Goal: Transaction & Acquisition: Purchase product/service

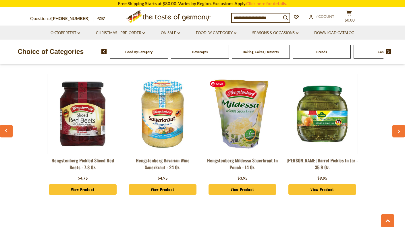
scroll to position [440, 0]
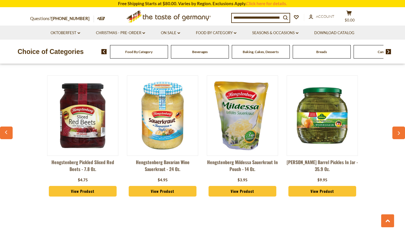
click at [89, 190] on link "View Product" at bounding box center [83, 191] width 68 height 11
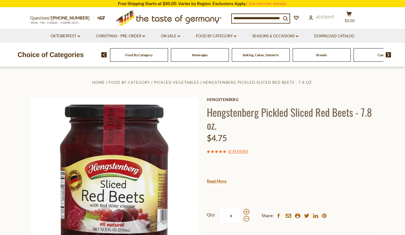
click at [235, 17] on input at bounding box center [256, 18] width 49 height 8
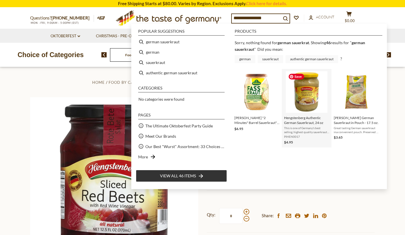
type input "**********"
click at [303, 97] on img "Hengstenberg Authentic German Sauerkraut, 24 oz" at bounding box center [307, 92] width 42 height 42
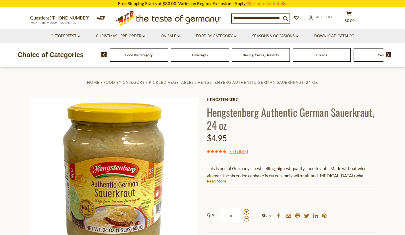
click at [244, 18] on input at bounding box center [256, 18] width 49 height 8
type input "**********"
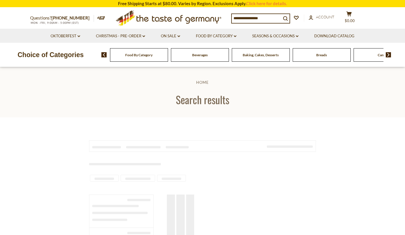
type input "**********"
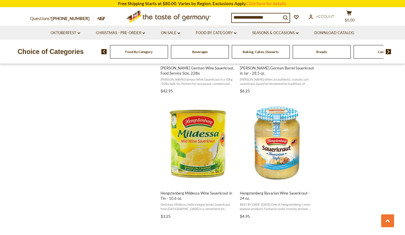
scroll to position [838, 0]
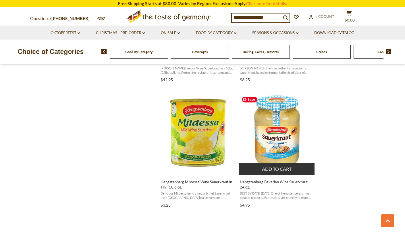
click at [279, 148] on img "Hengstenberg Bavarian Wine Sauerkraut - 24 oz." at bounding box center [277, 132] width 76 height 76
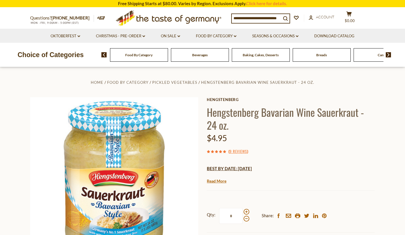
click at [244, 16] on input at bounding box center [256, 18] width 49 height 8
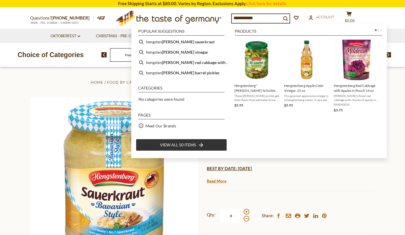
type input "**********"
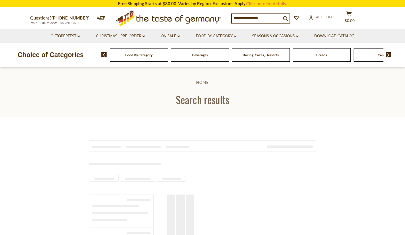
type input "**********"
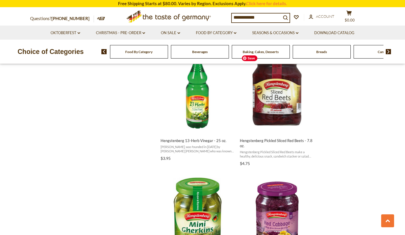
scroll to position [757, 0]
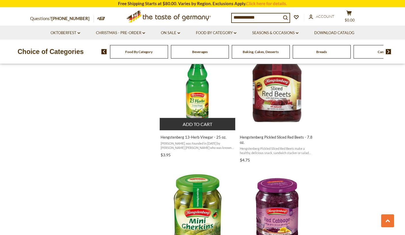
click at [189, 121] on button "Add to cart" at bounding box center [198, 124] width 76 height 12
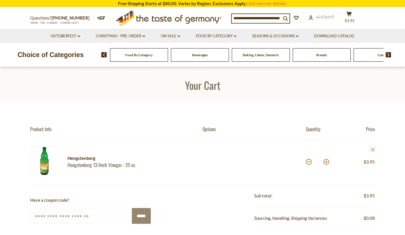
click at [235, 18] on input at bounding box center [256, 18] width 49 height 8
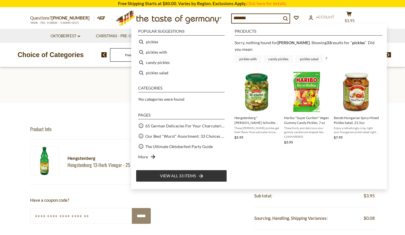
type input "*******"
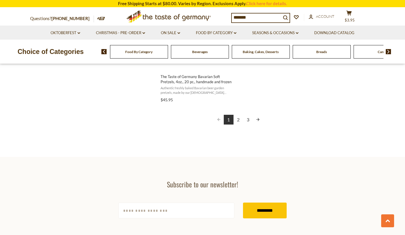
scroll to position [1074, 0]
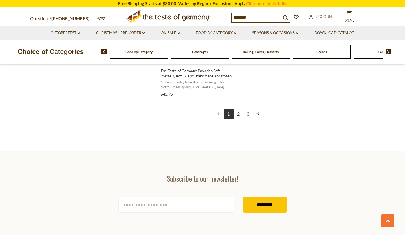
click at [238, 109] on link "2" at bounding box center [238, 114] width 10 height 10
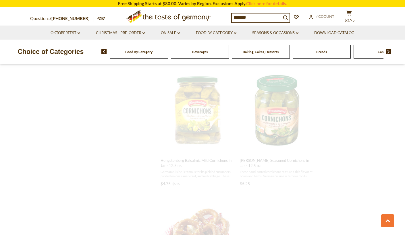
scroll to position [399, 0]
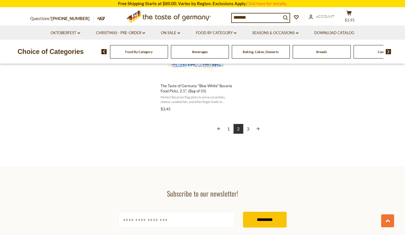
scroll to position [1058, 0]
click at [249, 129] on link "3" at bounding box center [248, 130] width 10 height 10
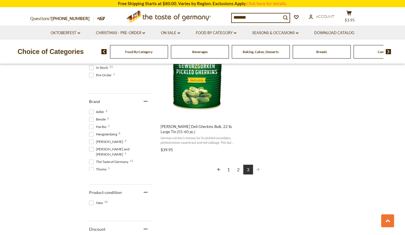
scroll to position [268, 0]
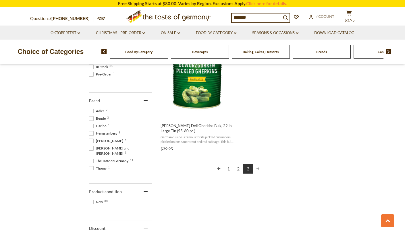
click at [227, 170] on link "1" at bounding box center [229, 169] width 10 height 10
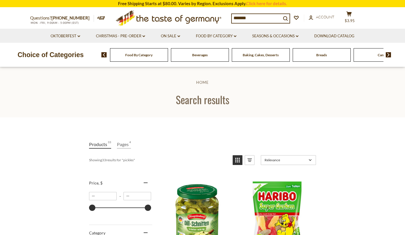
click at [254, 15] on input "*******" at bounding box center [256, 18] width 49 height 8
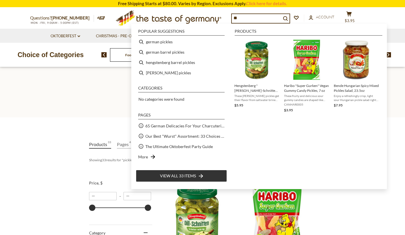
type input "*"
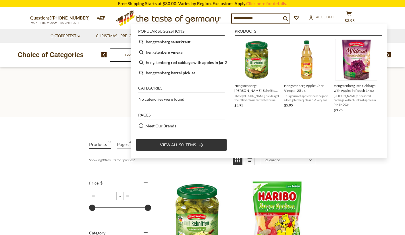
type input "**********"
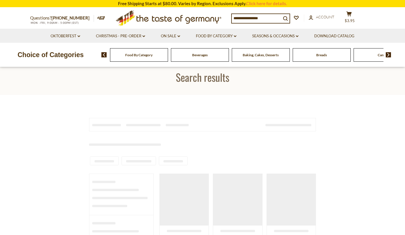
type input "**********"
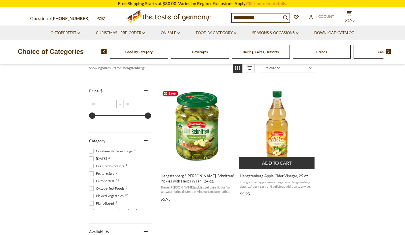
scroll to position [94, 0]
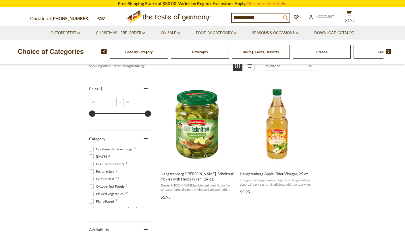
click at [288, 16] on icon "search_icon" at bounding box center [285, 17] width 5 height 5
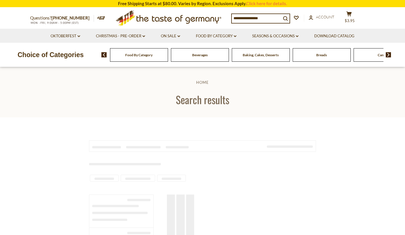
type input "**********"
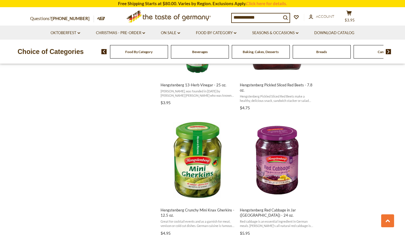
scroll to position [807, 0]
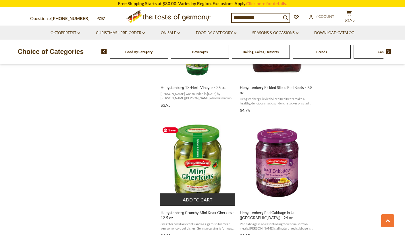
click at [207, 163] on img "Hengstenberg Crunchy Mini Knax Gherkins - 12.5 oz." at bounding box center [198, 163] width 76 height 76
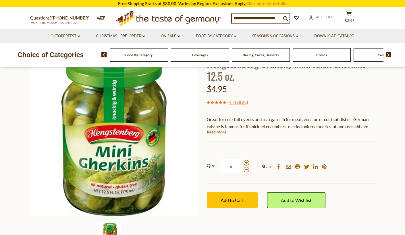
scroll to position [49, 0]
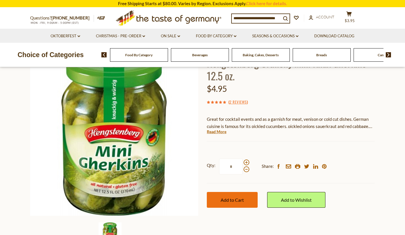
click at [227, 202] on span "Add to Cart" at bounding box center [232, 199] width 23 height 5
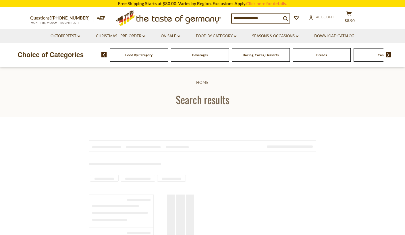
type input "**********"
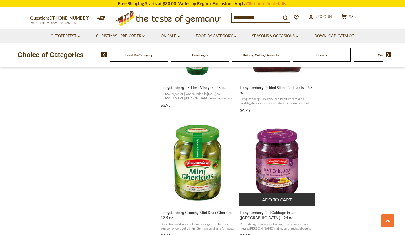
click at [270, 201] on button "Add to cart" at bounding box center [277, 200] width 76 height 12
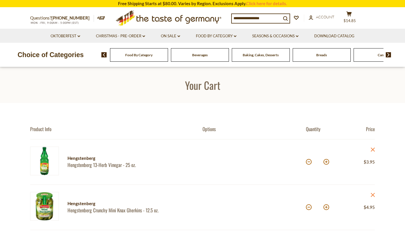
click at [235, 18] on input at bounding box center [256, 18] width 49 height 8
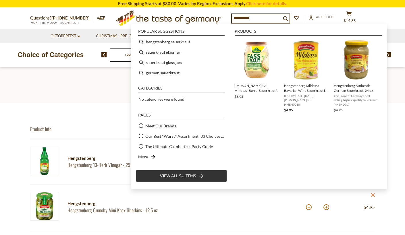
type input "**********"
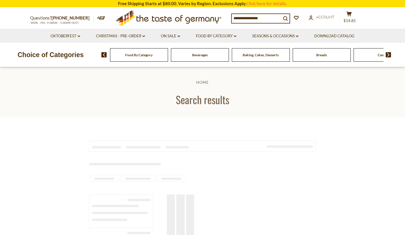
type input "**********"
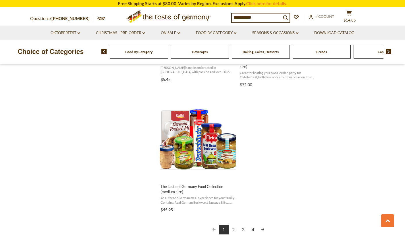
scroll to position [959, 0]
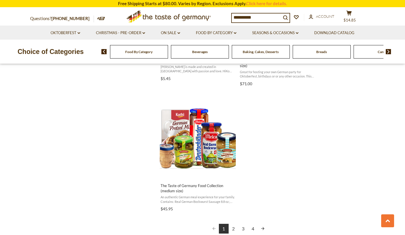
click at [232, 228] on link "2" at bounding box center [234, 229] width 10 height 10
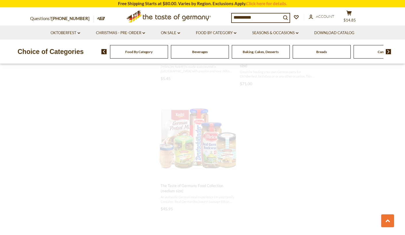
scroll to position [465, 0]
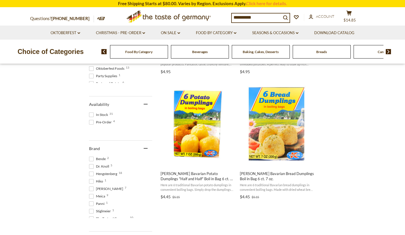
scroll to position [221, 0]
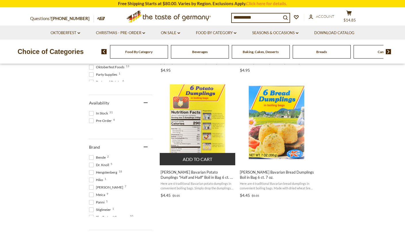
click at [183, 161] on button "Add to cart" at bounding box center [198, 159] width 76 height 12
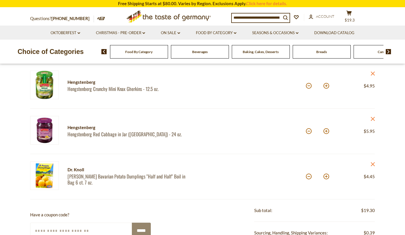
scroll to position [122, 0]
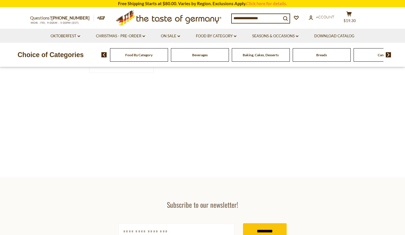
type input "**********"
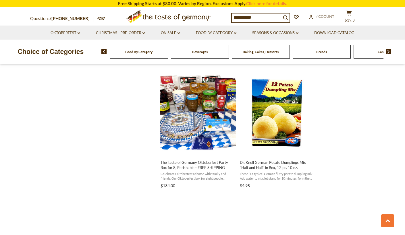
scroll to position [607, 0]
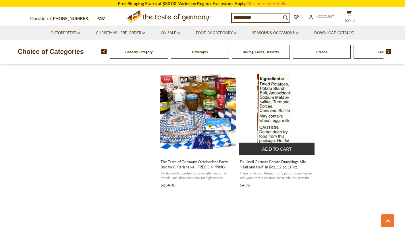
click at [272, 145] on button "Add to cart" at bounding box center [277, 149] width 76 height 12
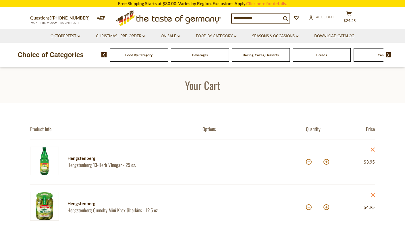
click at [282, 148] on div at bounding box center [253, 162] width 103 height 31
click at [242, 20] on input at bounding box center [256, 18] width 49 height 8
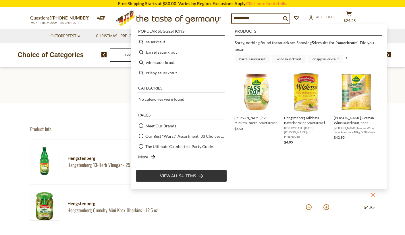
click at [251, 18] on input "*********" at bounding box center [256, 18] width 49 height 8
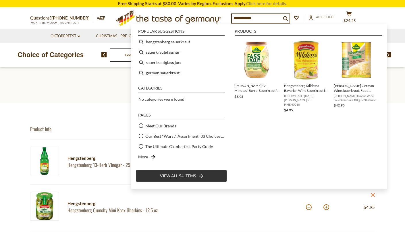
type input "**********"
click at [261, 17] on input "**********" at bounding box center [256, 18] width 49 height 8
click at [288, 18] on icon "search_icon" at bounding box center [285, 18] width 5 height 5
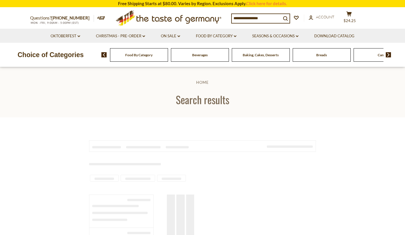
type input "**********"
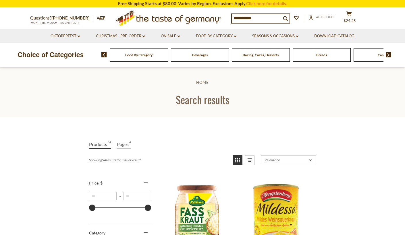
click at [121, 58] on div "Food By Category" at bounding box center [139, 54] width 58 height 13
click at [101, 53] on img at bounding box center [103, 54] width 5 height 5
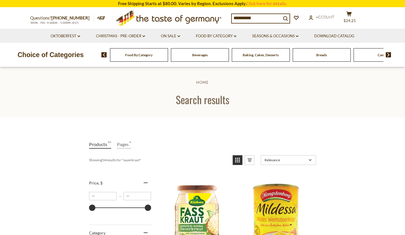
click at [95, 147] on link "Products 54" at bounding box center [100, 144] width 22 height 8
click at [216, 35] on link "Food By Category dropdown_arrow" at bounding box center [216, 36] width 40 height 6
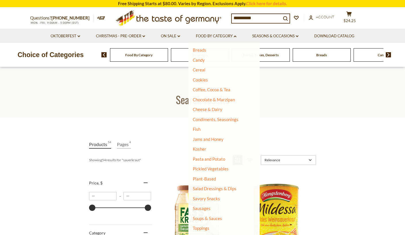
scroll to position [74, 0]
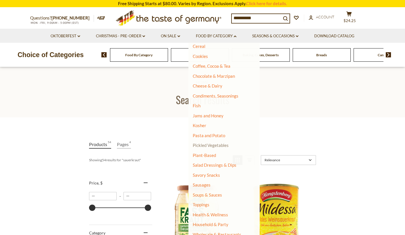
click at [213, 146] on link "Pickled Vegetables" at bounding box center [211, 145] width 36 height 5
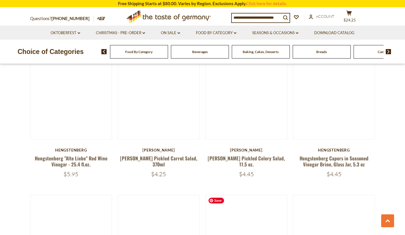
scroll to position [1150, 0]
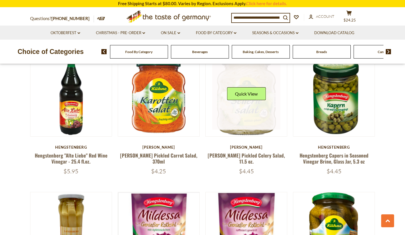
click at [244, 123] on link at bounding box center [246, 96] width 68 height 68
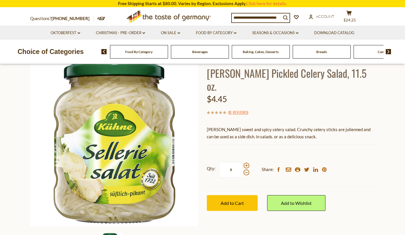
scroll to position [40, 0]
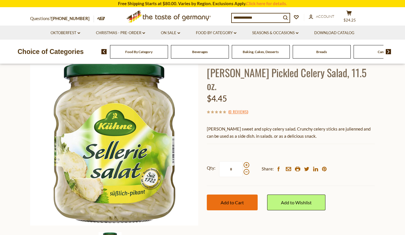
click at [231, 200] on span "Add to Cart" at bounding box center [232, 202] width 23 height 5
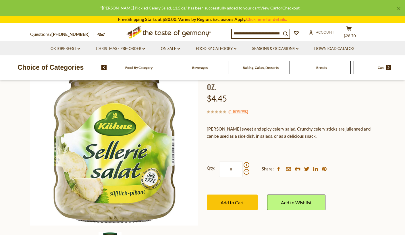
click at [103, 67] on img at bounding box center [103, 67] width 5 height 5
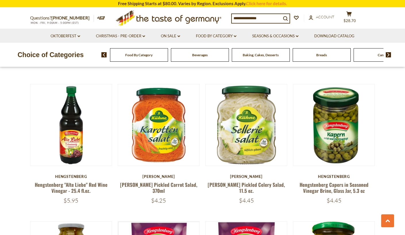
scroll to position [1150, 0]
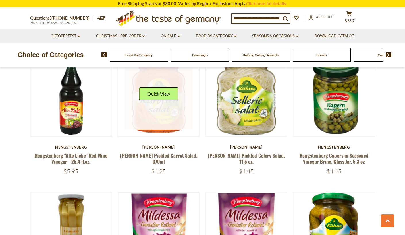
click at [157, 107] on link at bounding box center [159, 96] width 68 height 68
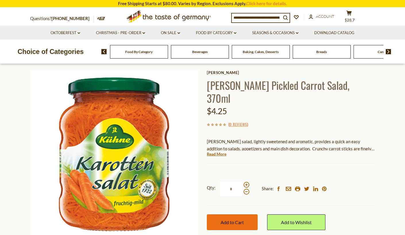
scroll to position [30, 0]
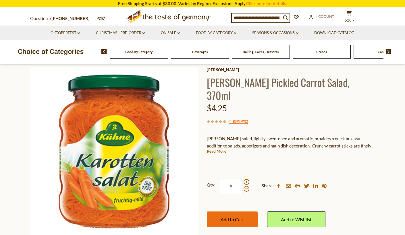
click at [220, 212] on button "Add to Cart" at bounding box center [232, 220] width 51 height 16
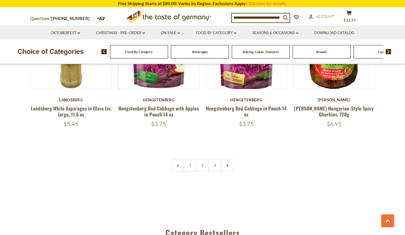
scroll to position [1345, 0]
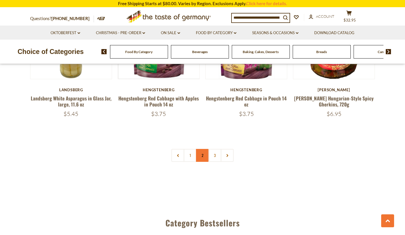
click at [203, 156] on link "2" at bounding box center [202, 155] width 13 height 13
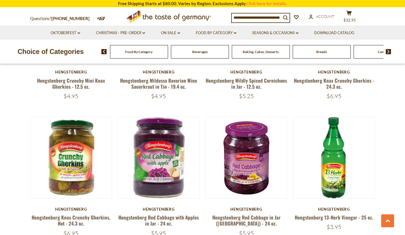
scroll to position [206, 0]
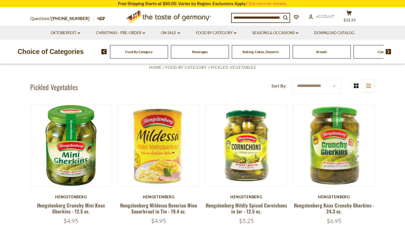
scroll to position [127, 0]
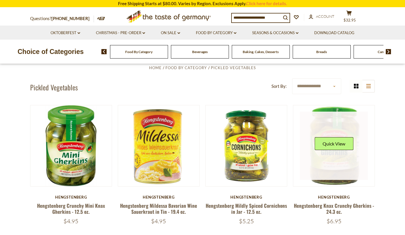
click at [327, 169] on link at bounding box center [334, 146] width 68 height 68
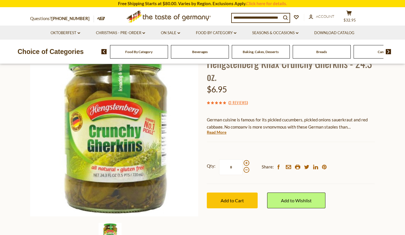
scroll to position [49, 0]
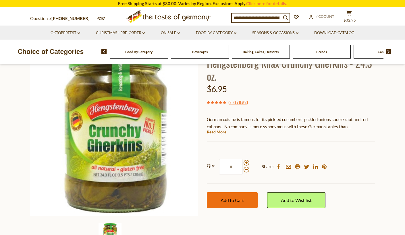
click at [240, 197] on button "Add to Cart" at bounding box center [232, 200] width 51 height 16
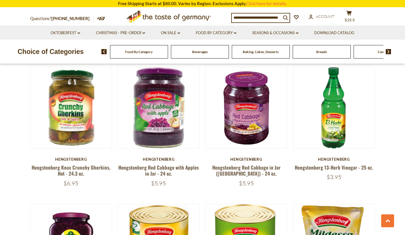
scroll to position [304, 0]
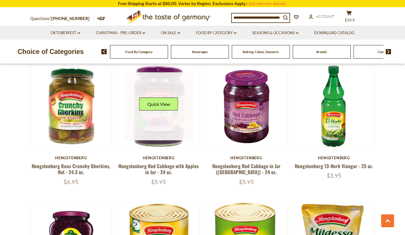
click at [153, 136] on link at bounding box center [159, 106] width 68 height 68
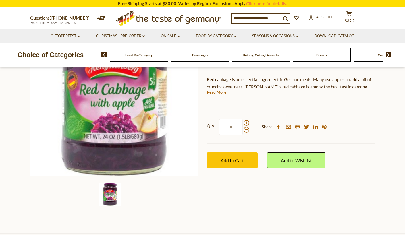
scroll to position [95, 0]
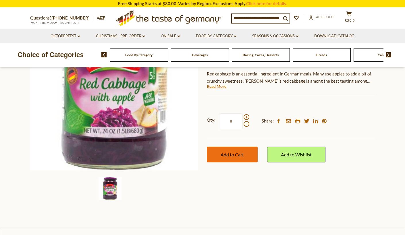
click at [224, 153] on span "Add to Cart" at bounding box center [232, 154] width 23 height 5
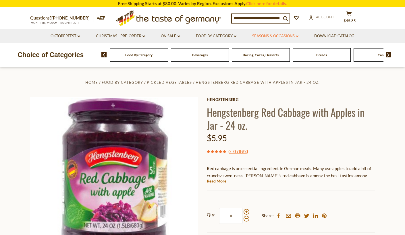
click at [286, 35] on link "Seasons & Occasions dropdown_arrow" at bounding box center [275, 36] width 46 height 6
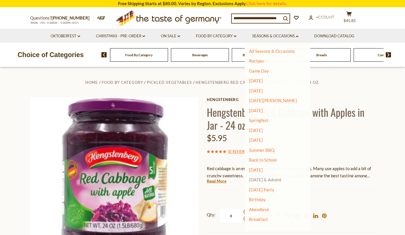
click at [260, 182] on link "[DATE] & Advent" at bounding box center [265, 179] width 32 height 5
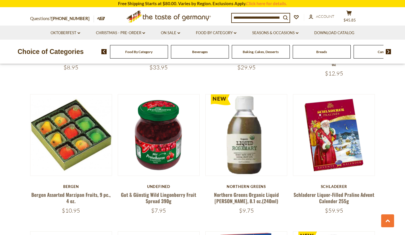
scroll to position [564, 0]
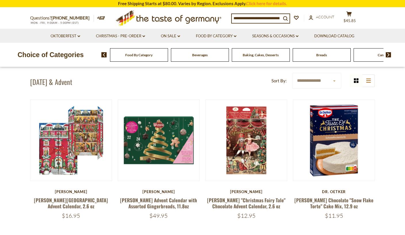
scroll to position [0, 0]
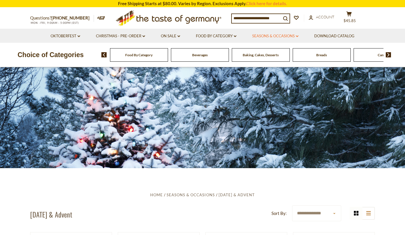
click at [275, 37] on link "Seasons & Occasions dropdown_arrow" at bounding box center [275, 36] width 46 height 6
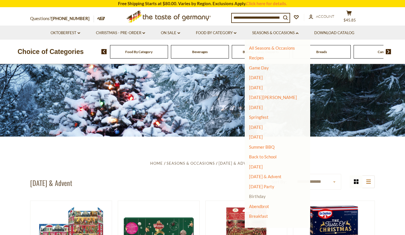
scroll to position [34, 0]
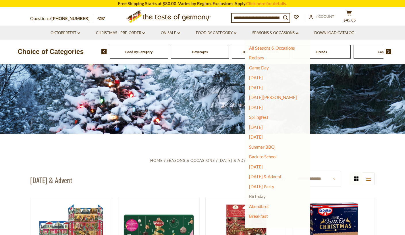
click at [258, 196] on link "Birthday" at bounding box center [257, 196] width 17 height 5
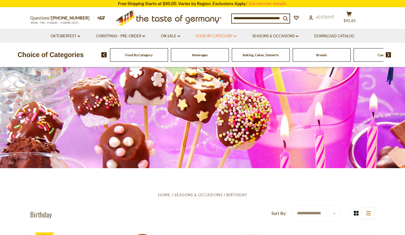
click at [216, 33] on link "Food By Category dropdown_arrow" at bounding box center [216, 36] width 40 height 6
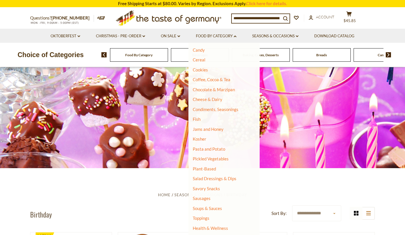
scroll to position [64, 0]
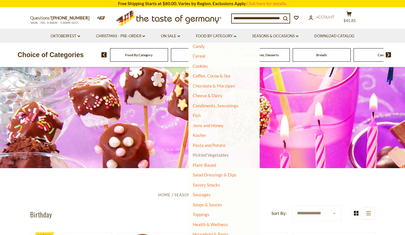
click at [198, 156] on link "Pickled Vegetables" at bounding box center [211, 154] width 36 height 5
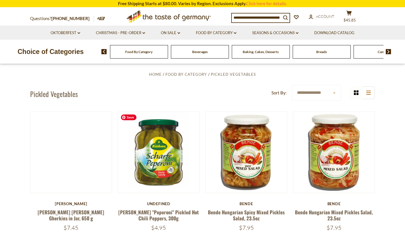
scroll to position [124, 0]
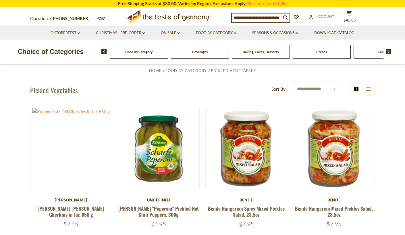
click at [335, 91] on select "**********" at bounding box center [316, 89] width 49 height 16
select select "********"
click at [292, 81] on select "**********" at bounding box center [316, 89] width 49 height 16
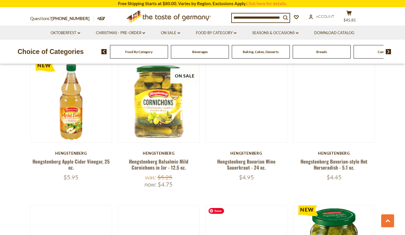
scroll to position [309, 0]
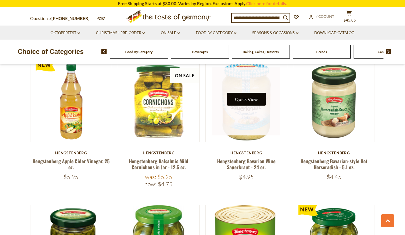
click at [241, 100] on button "Quick View" at bounding box center [246, 99] width 39 height 13
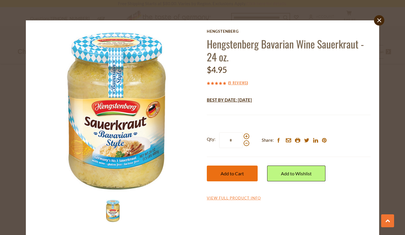
click at [236, 175] on span "Add to Cart" at bounding box center [232, 173] width 23 height 5
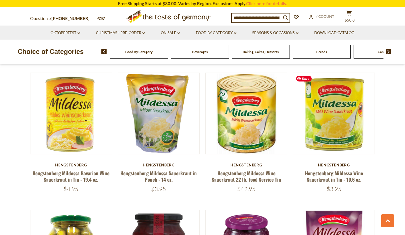
scroll to position [719, 0]
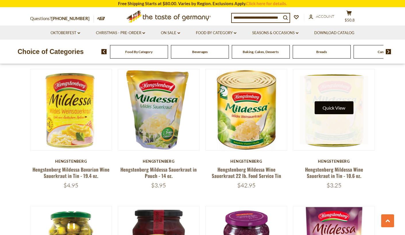
click at [331, 105] on button "Quick View" at bounding box center [333, 107] width 39 height 13
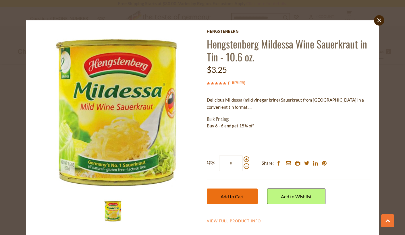
click at [238, 192] on button "Add to Cart" at bounding box center [232, 197] width 51 height 16
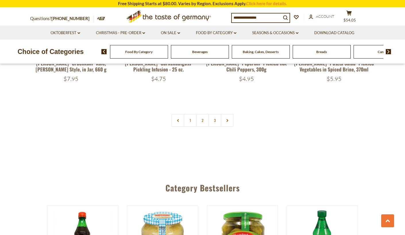
scroll to position [1392, 0]
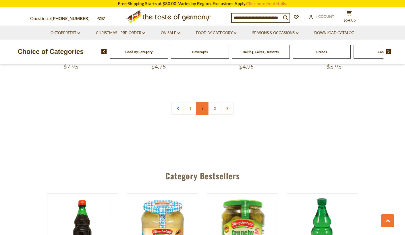
click at [198, 111] on link "2" at bounding box center [202, 108] width 13 height 13
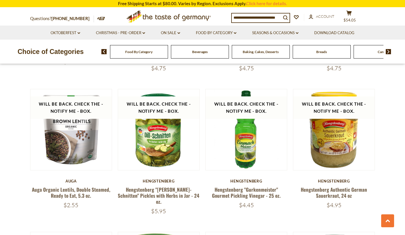
scroll to position [973, 0]
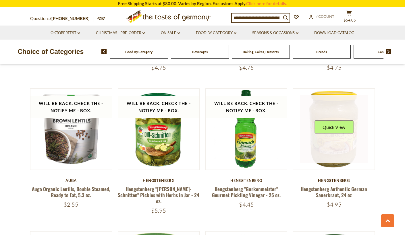
click at [334, 153] on link at bounding box center [334, 129] width 68 height 68
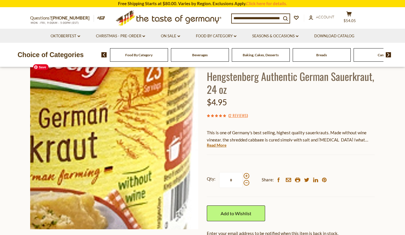
scroll to position [38, 0]
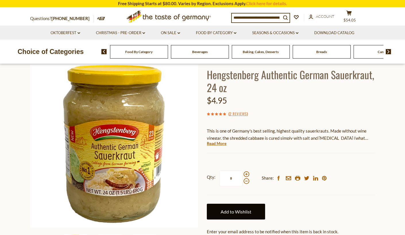
click at [240, 208] on link "Add to Wishlist" at bounding box center [236, 212] width 58 height 16
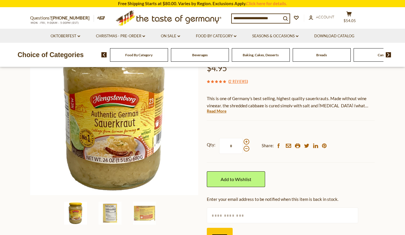
scroll to position [74, 0]
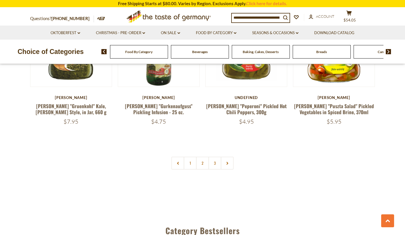
scroll to position [1395, 0]
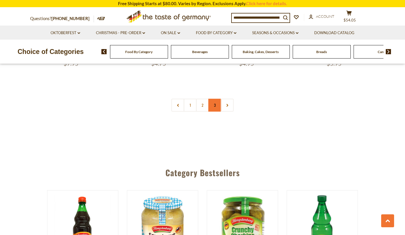
click at [209, 106] on link "3" at bounding box center [214, 105] width 13 height 13
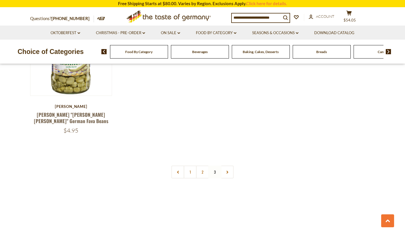
scroll to position [766, 0]
click at [181, 44] on div "Choice of Categories Food By Category Beverages Baking, Cakes, Desserts Breads …" at bounding box center [202, 52] width 405 height 24
click at [67, 33] on link "Oktoberfest dropdown_arrow" at bounding box center [66, 33] width 30 height 6
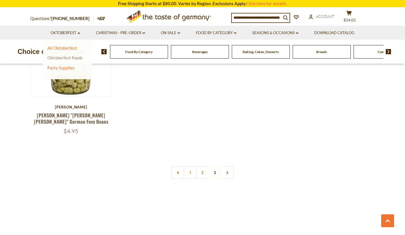
click at [62, 57] on link "Oktoberfest Foods" at bounding box center [64, 57] width 35 height 5
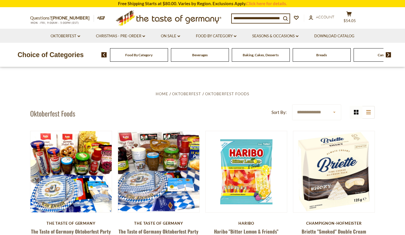
click at [251, 20] on input at bounding box center [256, 18] width 49 height 8
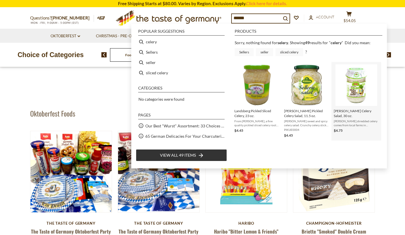
type input "******"
click at [345, 107] on link "Hiko Shredded Celery Salad, 30 oz. Hiko shredded celery comes from local farms …" at bounding box center [356, 101] width 45 height 74
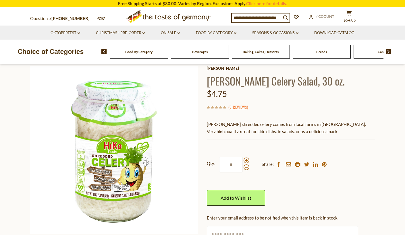
scroll to position [32, 0]
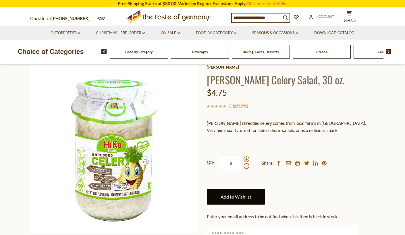
click at [227, 202] on link "Add to Wishlist" at bounding box center [236, 197] width 58 height 16
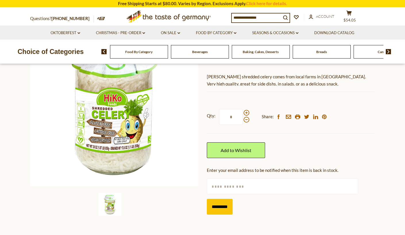
scroll to position [79, 0]
click at [267, 187] on input "text" at bounding box center [282, 186] width 151 height 16
type input "**********"
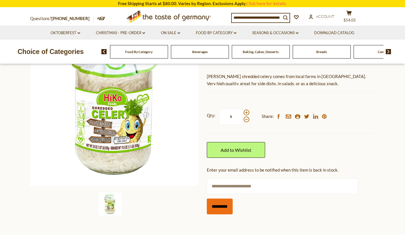
click at [216, 207] on input "*********" at bounding box center [220, 207] width 26 height 16
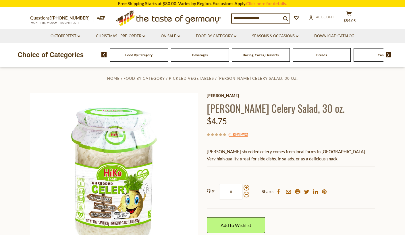
scroll to position [0, 0]
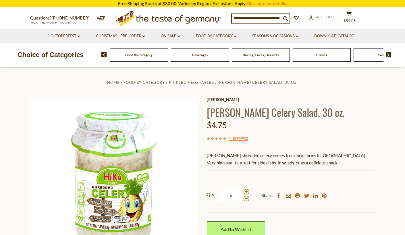
click at [236, 20] on input at bounding box center [256, 18] width 49 height 8
type input "******"
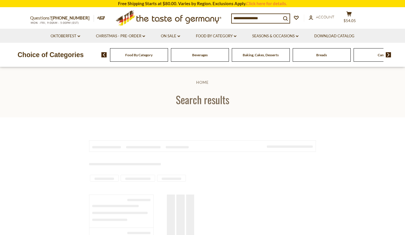
type input "******"
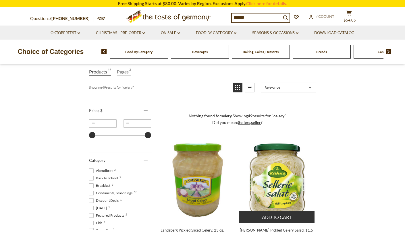
scroll to position [72, 0]
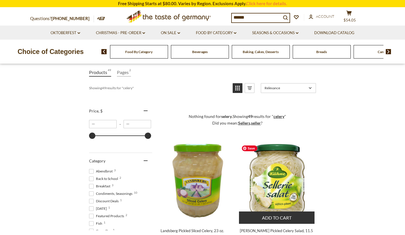
click at [287, 186] on img "Kuehne Pickled Celery Salad, 11.5 oz." at bounding box center [277, 181] width 76 height 76
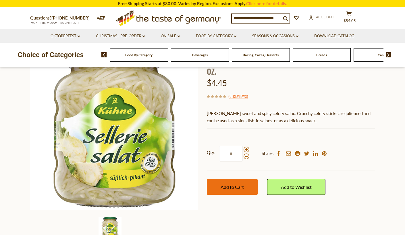
scroll to position [56, 0]
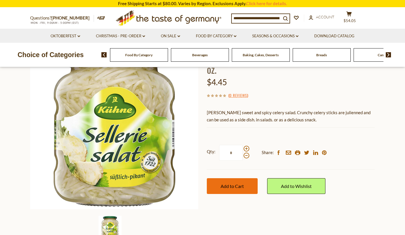
click at [228, 183] on span "Add to Cart" at bounding box center [232, 185] width 23 height 5
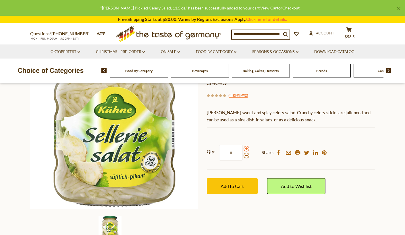
click at [243, 146] on span at bounding box center [246, 149] width 6 height 6
click at [243, 145] on input "*" at bounding box center [231, 153] width 24 height 16
type input "*"
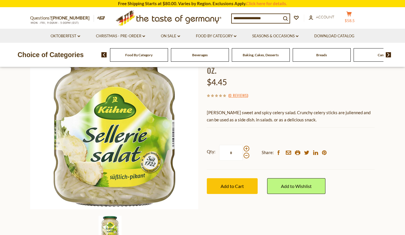
click at [353, 18] on span "$58.5" at bounding box center [350, 20] width 10 height 5
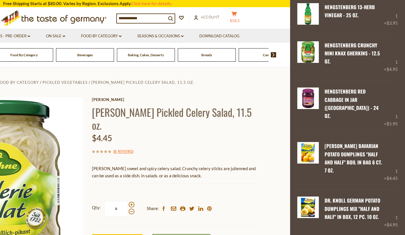
scroll to position [34, 0]
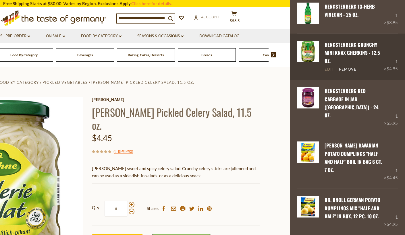
click at [326, 67] on link "Edit" at bounding box center [329, 69] width 10 height 5
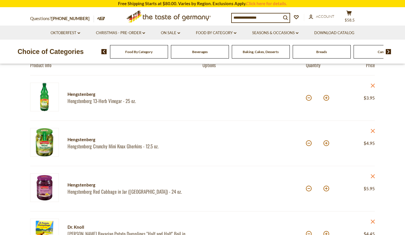
scroll to position [65, 0]
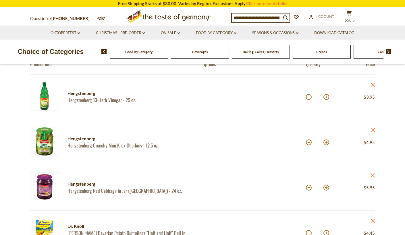
click at [312, 142] on div "*" at bounding box center [317, 143] width 23 height 16
click at [308, 142] on button at bounding box center [309, 143] width 6 height 6
type input "*"
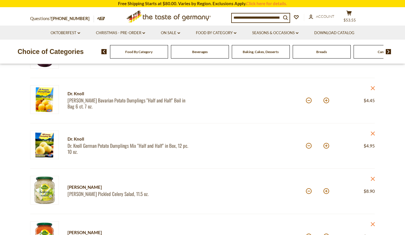
scroll to position [154, 0]
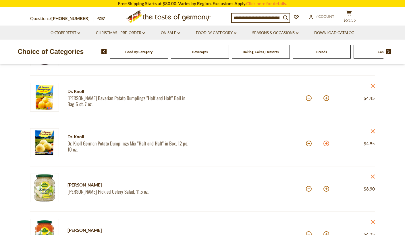
click at [324, 144] on button at bounding box center [326, 144] width 6 height 6
type input "*"
click at [324, 144] on button at bounding box center [326, 144] width 6 height 6
type input "*"
click at [327, 144] on button at bounding box center [326, 144] width 6 height 6
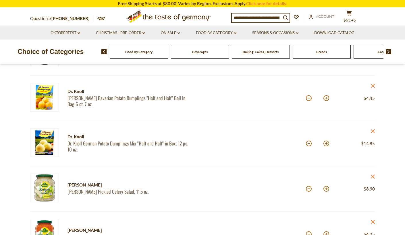
type input "*"
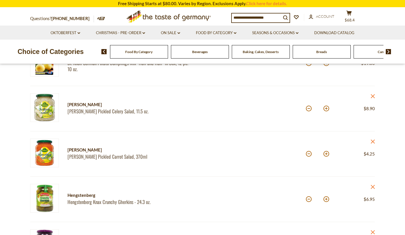
scroll to position [235, 0]
click at [308, 153] on button at bounding box center [309, 154] width 6 height 6
type input "*"
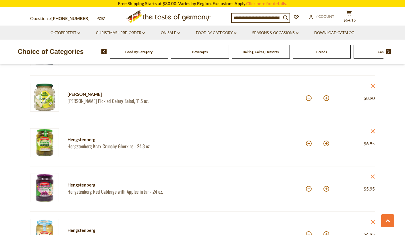
scroll to position [248, 0]
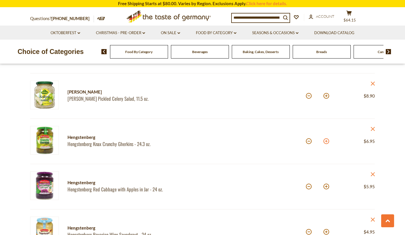
click at [327, 139] on button at bounding box center [326, 141] width 6 height 6
type input "*"
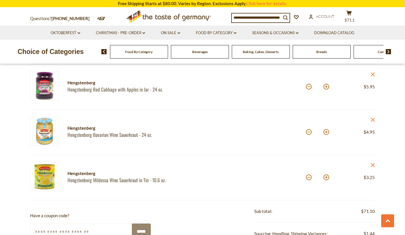
scroll to position [349, 0]
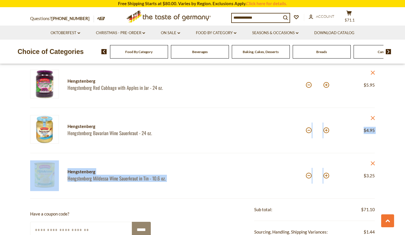
drag, startPoint x: 290, startPoint y: 147, endPoint x: 330, endPoint y: 177, distance: 49.6
click at [328, 176] on button at bounding box center [326, 176] width 6 height 6
type input "*"
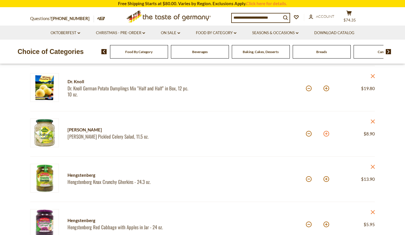
scroll to position [208, 0]
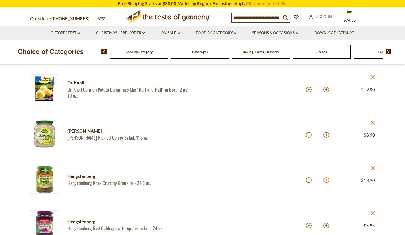
click at [325, 181] on button at bounding box center [326, 180] width 6 height 6
type input "*"
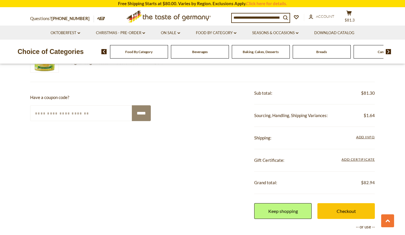
scroll to position [466, 0]
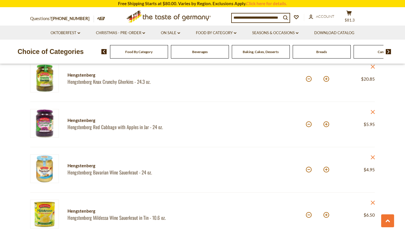
scroll to position [306, 0]
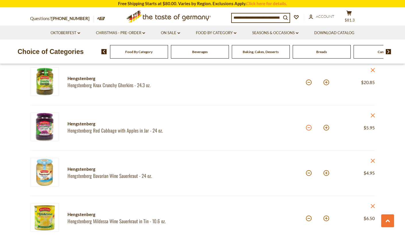
click at [307, 129] on button at bounding box center [309, 128] width 6 height 6
type input "*"
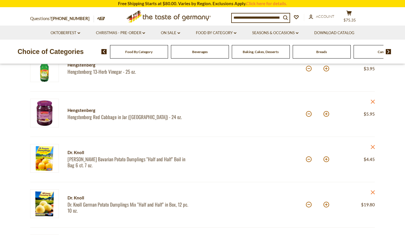
scroll to position [93, 0]
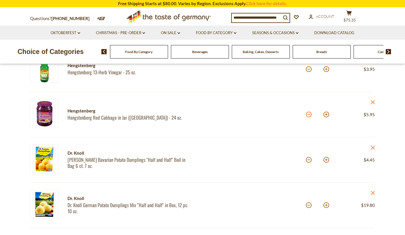
drag, startPoint x: 307, startPoint y: 118, endPoint x: 308, endPoint y: 115, distance: 3.1
click at [308, 115] on div "*" at bounding box center [317, 115] width 23 height 16
click at [308, 115] on button at bounding box center [309, 115] width 6 height 6
type input "*"
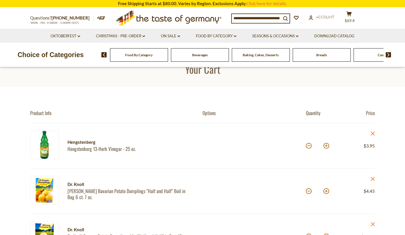
scroll to position [0, 0]
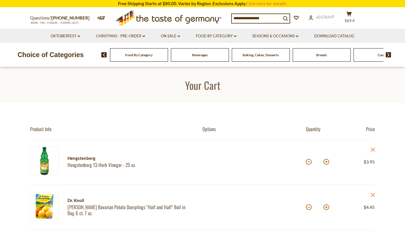
click at [247, 17] on input at bounding box center [256, 18] width 49 height 8
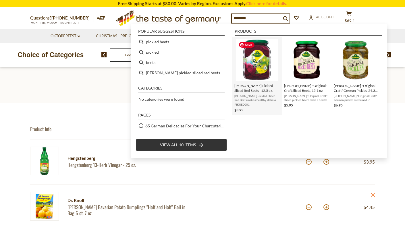
type input "*******"
click at [256, 62] on img "Kuehne Pickled Sliced Red Beets - 12.5 oz." at bounding box center [257, 60] width 42 height 42
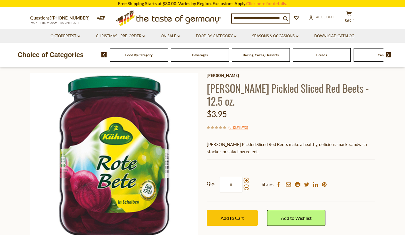
scroll to position [24, 0]
click at [245, 177] on span at bounding box center [246, 180] width 6 height 6
click at [243, 177] on input "*" at bounding box center [231, 185] width 24 height 16
click at [245, 184] on span at bounding box center [246, 187] width 6 height 6
click at [243, 177] on input "*" at bounding box center [231, 185] width 24 height 16
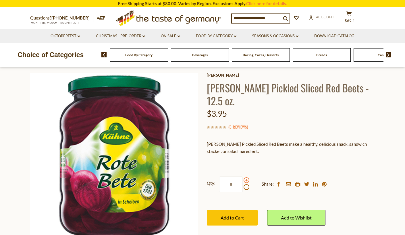
click at [246, 177] on span at bounding box center [246, 180] width 6 height 6
click at [243, 177] on input "*" at bounding box center [231, 185] width 24 height 16
click at [246, 184] on span at bounding box center [246, 187] width 6 height 6
click at [243, 177] on input "*" at bounding box center [231, 185] width 24 height 16
type input "*"
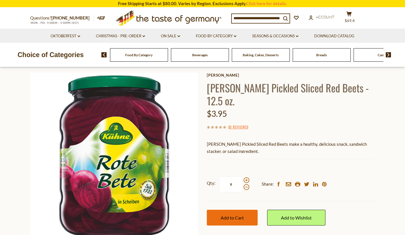
click at [236, 215] on span "Add to Cart" at bounding box center [232, 217] width 23 height 5
click at [352, 31] on li "Download Catalog" at bounding box center [334, 36] width 55 height 14
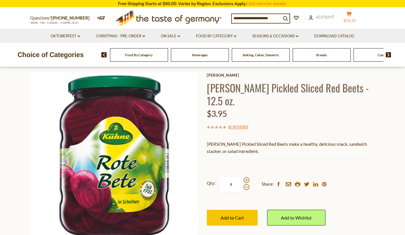
click at [352, 19] on span "$73.35" at bounding box center [349, 20] width 12 height 5
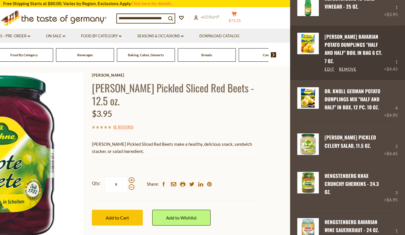
scroll to position [42, 0]
click at [330, 67] on link "Edit" at bounding box center [329, 69] width 10 height 5
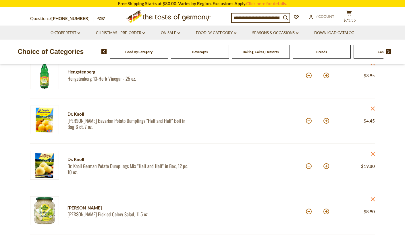
scroll to position [93, 0]
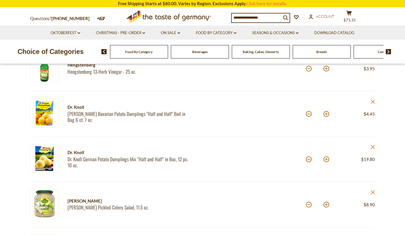
click at [326, 114] on button at bounding box center [326, 114] width 6 height 6
type input "*"
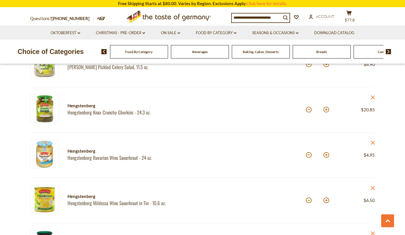
scroll to position [236, 0]
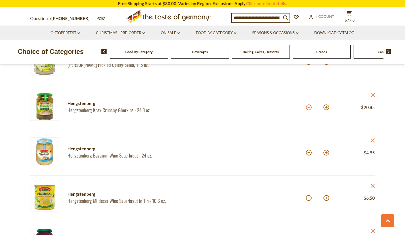
click at [310, 110] on button at bounding box center [309, 108] width 6 height 6
type input "*"
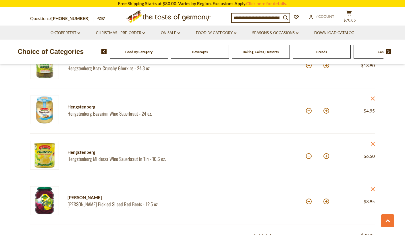
scroll to position [278, 0]
click at [309, 156] on button at bounding box center [309, 156] width 6 height 6
type input "*"
click at [309, 156] on button at bounding box center [309, 156] width 6 height 6
type input "*"
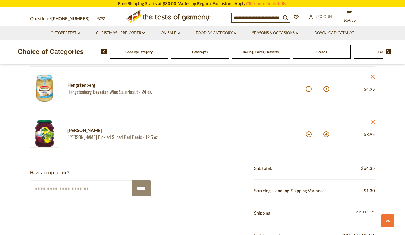
scroll to position [301, 0]
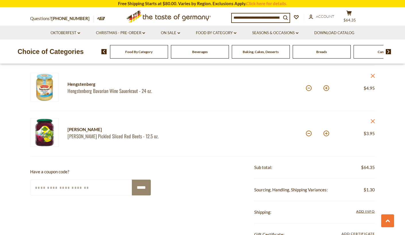
click at [310, 173] on div "Sub total: $64.35" at bounding box center [314, 167] width 121 height 22
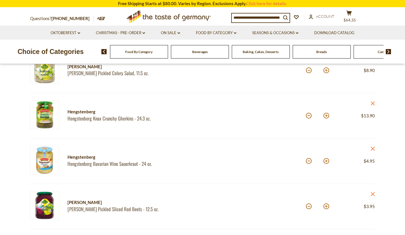
scroll to position [227, 0]
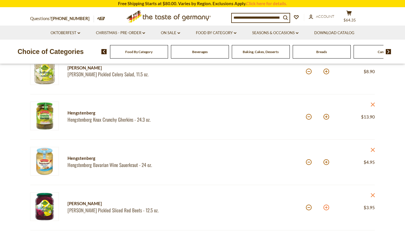
click at [326, 208] on button at bounding box center [326, 208] width 6 height 6
type input "*"
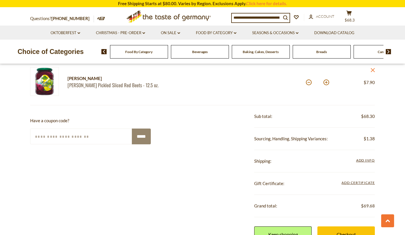
scroll to position [353, 0]
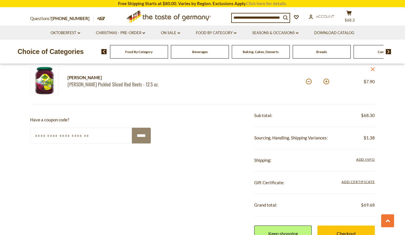
click at [258, 3] on link "Click here for details." at bounding box center [266, 3] width 41 height 5
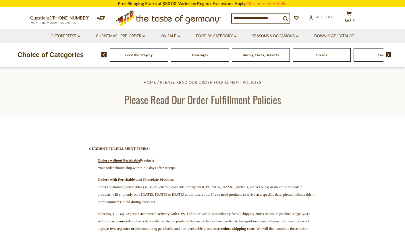
click at [387, 53] on img at bounding box center [388, 54] width 5 height 5
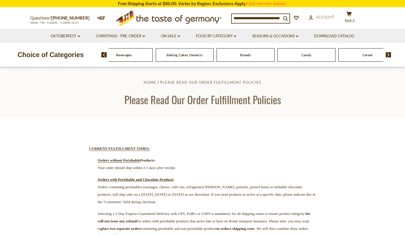
click at [298, 60] on div "Candy" at bounding box center [306, 54] width 58 height 13
click at [302, 56] on span "Candy" at bounding box center [306, 55] width 10 height 4
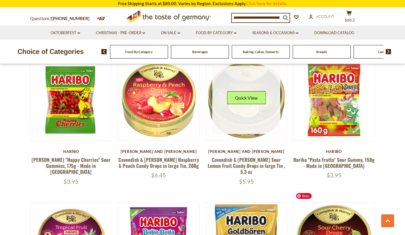
scroll to position [451, 0]
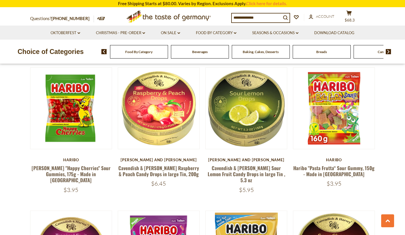
click at [242, 18] on input at bounding box center [256, 17] width 49 height 8
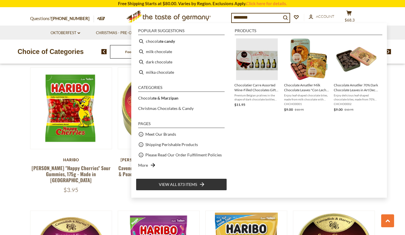
type input "*********"
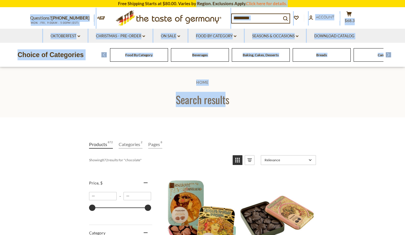
drag, startPoint x: 195, startPoint y: 4, endPoint x: 224, endPoint y: 112, distance: 111.9
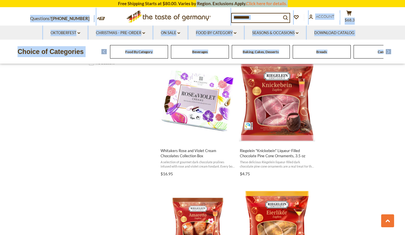
scroll to position [450, 0]
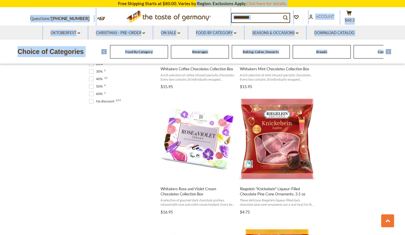
click at [254, 18] on input "*********" at bounding box center [256, 17] width 49 height 8
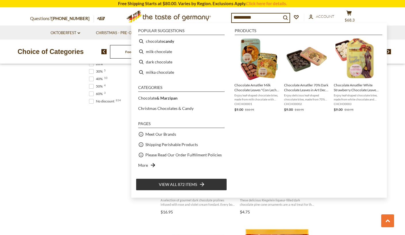
click at [254, 18] on input "*********" at bounding box center [256, 17] width 49 height 8
type input "**********"
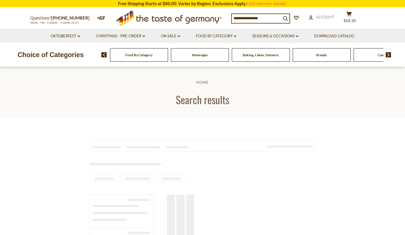
type input "**********"
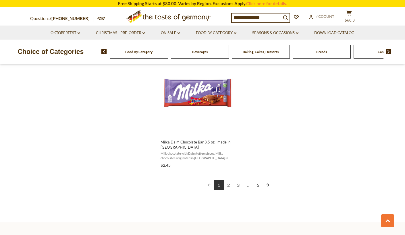
scroll to position [1012, 0]
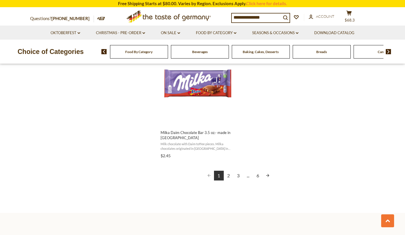
click at [227, 176] on link "2" at bounding box center [229, 176] width 10 height 10
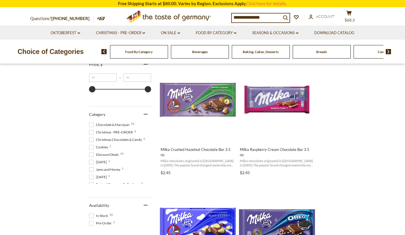
scroll to position [119, 0]
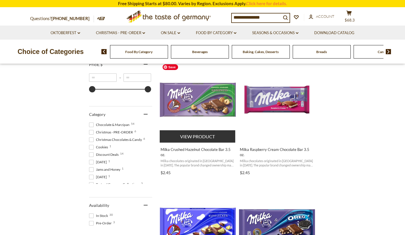
click at [200, 102] on img "Milka Crushed Hazelnut Chocolate Bar 3.5 oz." at bounding box center [198, 100] width 76 height 76
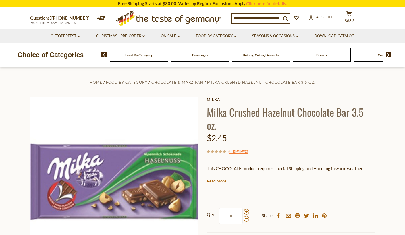
click at [241, 21] on input at bounding box center [256, 18] width 49 height 8
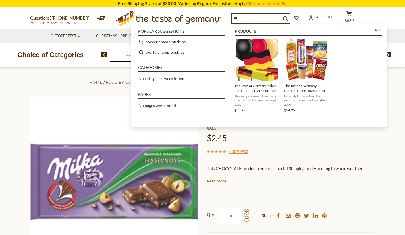
type input "*"
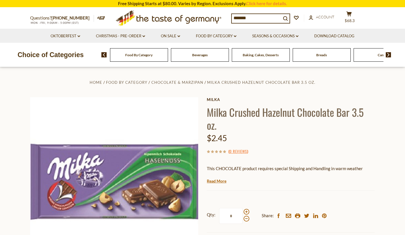
type input "********"
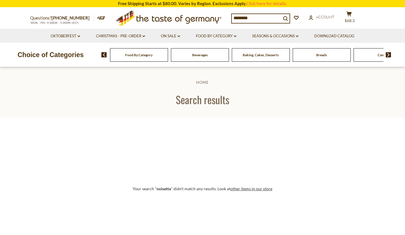
click at [250, 17] on input "********" at bounding box center [256, 18] width 49 height 8
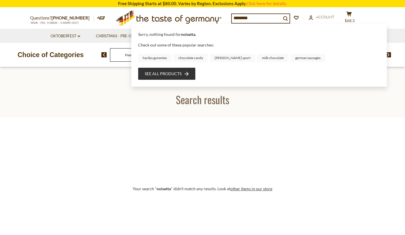
click at [233, 16] on input "********" at bounding box center [256, 18] width 49 height 8
type input "**********"
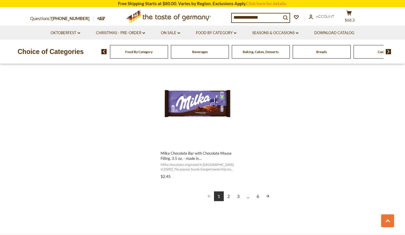
scroll to position [1025, 0]
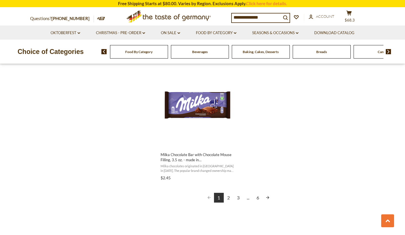
click at [258, 197] on link "6" at bounding box center [258, 198] width 10 height 10
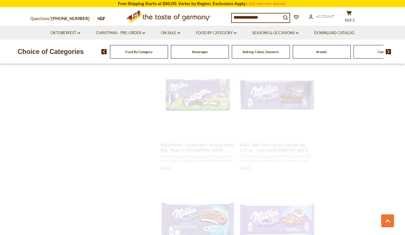
type input "*****"
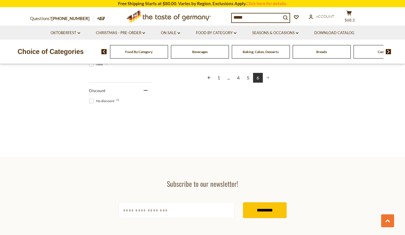
scroll to position [359, 0]
click at [247, 77] on link "5" at bounding box center [248, 78] width 10 height 10
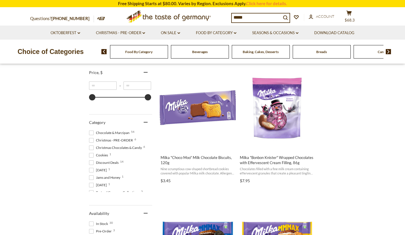
scroll to position [111, 0]
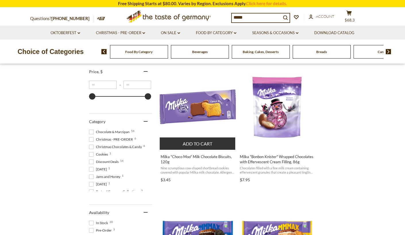
click at [199, 143] on button "Add to cart" at bounding box center [198, 144] width 76 height 12
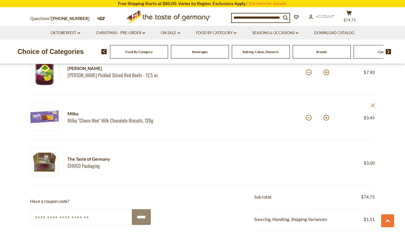
scroll to position [360, 0]
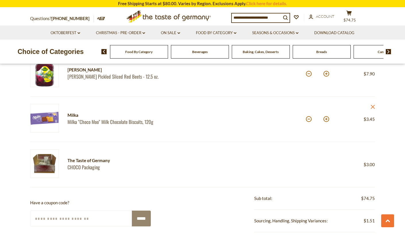
click at [248, 18] on input at bounding box center [256, 17] width 49 height 8
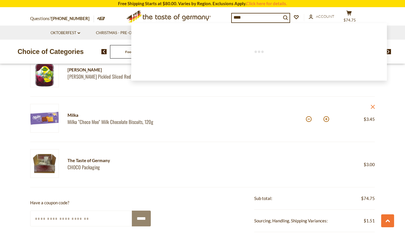
type input "*****"
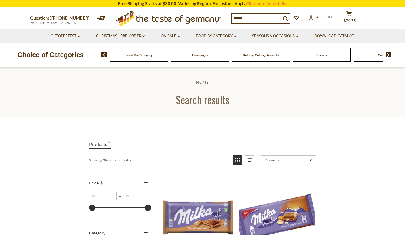
click at [256, 18] on input "*****" at bounding box center [256, 18] width 49 height 8
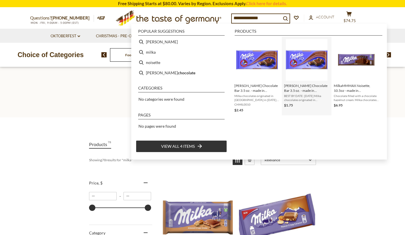
type input "**********"
click at [303, 87] on span "[PERSON_NAME] Chocolate Bar 3.5 oz. - made in [GEOGRAPHIC_DATA] - DEAL" at bounding box center [306, 88] width 45 height 10
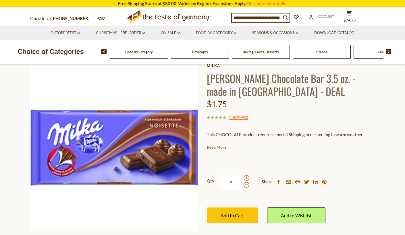
scroll to position [34, 0]
click at [246, 178] on span at bounding box center [246, 178] width 6 height 6
click at [243, 178] on input "*" at bounding box center [231, 182] width 24 height 16
click at [246, 178] on span at bounding box center [246, 178] width 6 height 6
click at [243, 178] on input "*" at bounding box center [231, 182] width 24 height 16
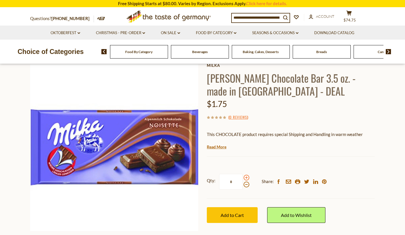
click at [244, 179] on span at bounding box center [246, 178] width 6 height 6
click at [243, 179] on input "*" at bounding box center [231, 182] width 24 height 16
click at [235, 215] on span "Add to Cart" at bounding box center [232, 214] width 23 height 5
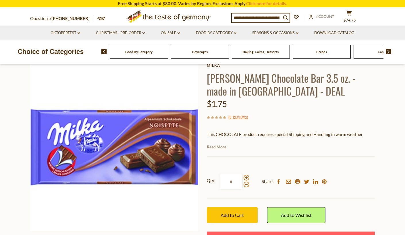
click at [217, 144] on link "Read More" at bounding box center [217, 147] width 20 height 6
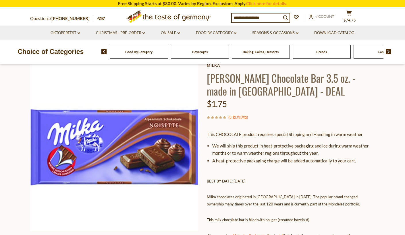
click at [219, 155] on li "We will ship this product in heat-protective packaging and ice during warm weat…" at bounding box center [293, 149] width 163 height 14
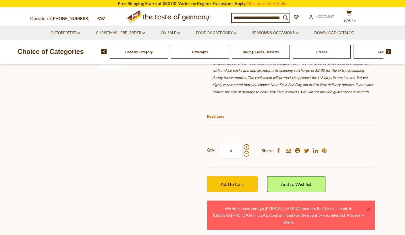
scroll to position [226, 0]
click at [246, 153] on span at bounding box center [246, 154] width 6 height 6
click at [243, 153] on input "*" at bounding box center [231, 151] width 24 height 16
click at [246, 153] on span at bounding box center [246, 154] width 6 height 6
click at [243, 153] on input "*" at bounding box center [231, 151] width 24 height 16
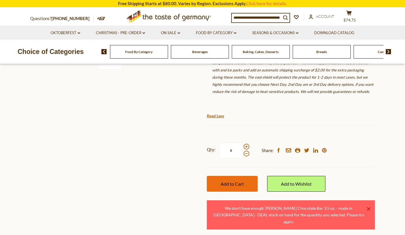
click at [241, 190] on button "Add to Cart" at bounding box center [232, 184] width 51 height 16
click at [246, 154] on span at bounding box center [246, 154] width 6 height 6
click at [243, 154] on input "*" at bounding box center [231, 151] width 24 height 16
click at [234, 183] on span "Add to Cart" at bounding box center [232, 183] width 23 height 5
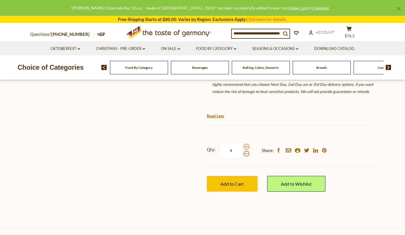
click at [246, 146] on span at bounding box center [246, 147] width 6 height 6
click at [243, 146] on input "*" at bounding box center [231, 151] width 24 height 16
click at [231, 187] on button "Add to Cart" at bounding box center [232, 184] width 51 height 16
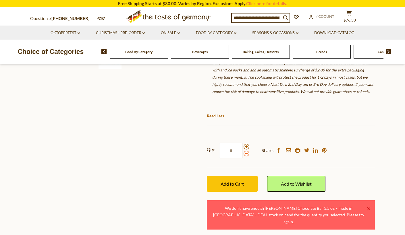
click at [244, 155] on span at bounding box center [246, 154] width 6 height 6
click at [243, 155] on input "*" at bounding box center [231, 151] width 24 height 16
type input "*"
click at [349, 16] on icon at bounding box center [348, 13] width 5 height 5
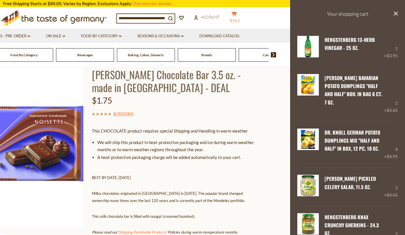
scroll to position [0, 0]
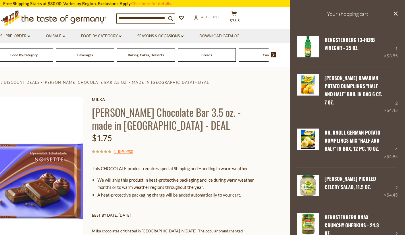
click at [123, 18] on input at bounding box center [141, 18] width 49 height 8
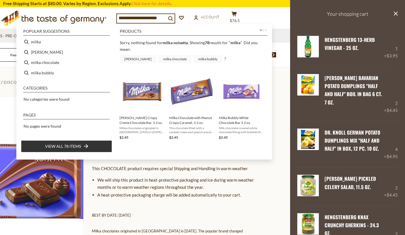
type input "**********"
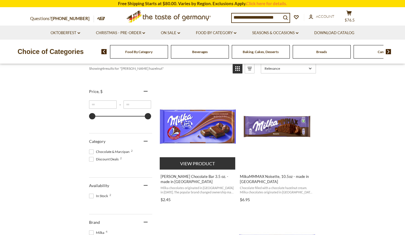
scroll to position [91, 0]
click at [197, 161] on button "View product" at bounding box center [198, 164] width 76 height 12
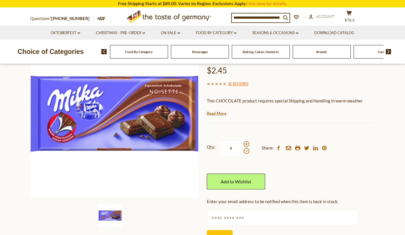
scroll to position [69, 0]
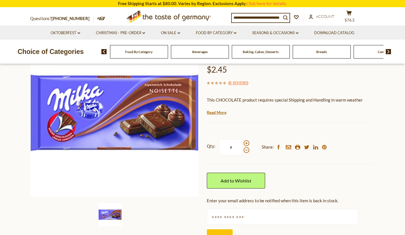
click at [235, 211] on input "text" at bounding box center [282, 217] width 151 height 16
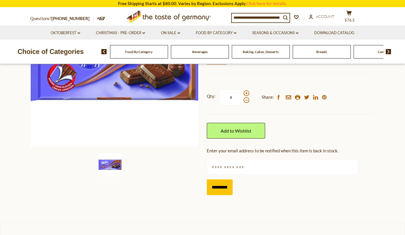
scroll to position [121, 0]
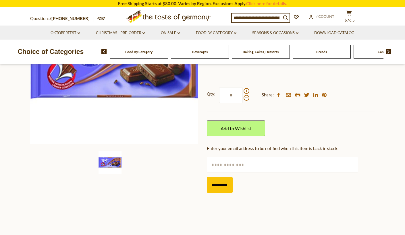
click at [219, 161] on input "text" at bounding box center [282, 165] width 151 height 16
type input "**********"
click at [217, 183] on input "*********" at bounding box center [220, 185] width 26 height 16
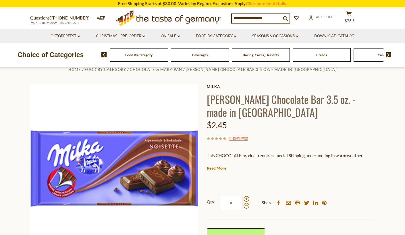
scroll to position [13, 0]
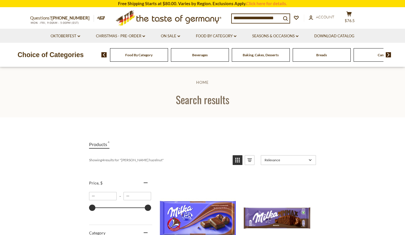
click at [262, 18] on input "**********" at bounding box center [256, 18] width 49 height 8
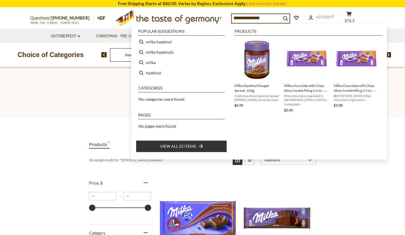
type input "**********"
click at [92, 75] on header "Home Search results" at bounding box center [202, 92] width 405 height 50
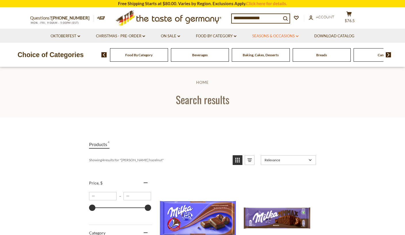
click at [281, 35] on link "Seasons & Occasions dropdown_arrow" at bounding box center [275, 36] width 46 height 6
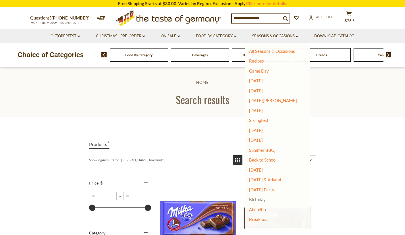
click at [258, 198] on link "Birthday" at bounding box center [257, 199] width 17 height 5
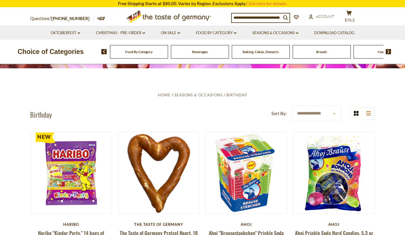
scroll to position [85, 0]
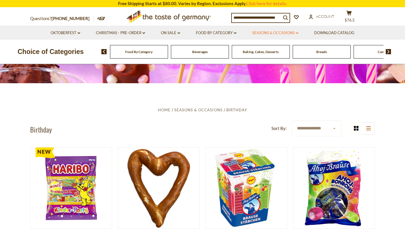
click at [296, 32] on link "Seasons & Occasions dropdown_arrow" at bounding box center [275, 33] width 46 height 6
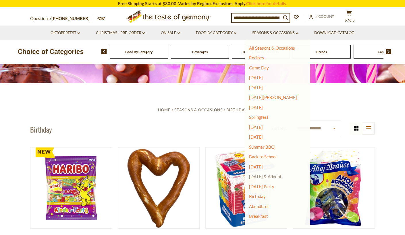
click at [273, 177] on link "[DATE] & Advent" at bounding box center [265, 176] width 32 height 5
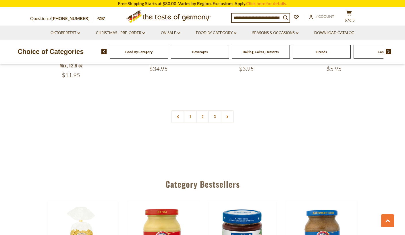
scroll to position [1390, 0]
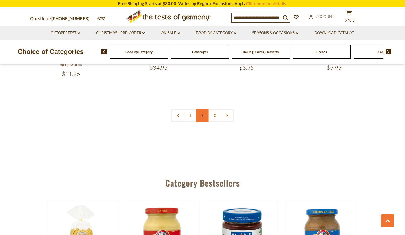
click at [203, 109] on link "2" at bounding box center [202, 115] width 13 height 13
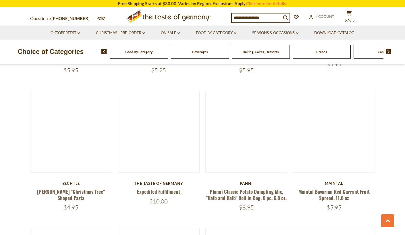
scroll to position [986, 0]
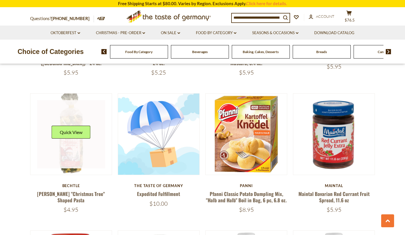
click at [71, 126] on div "Quick View" at bounding box center [71, 134] width 39 height 17
click at [70, 126] on button "Quick View" at bounding box center [71, 132] width 39 height 13
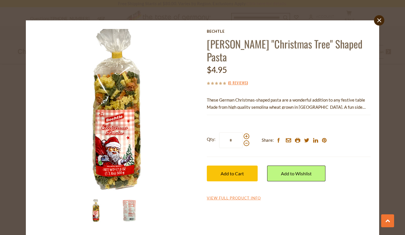
click at [125, 217] on img at bounding box center [129, 211] width 23 height 23
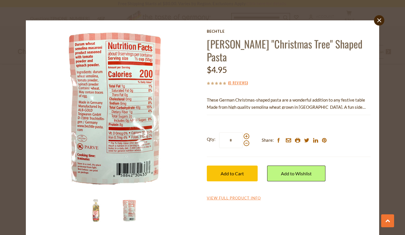
click at [160, 194] on div at bounding box center [116, 112] width 164 height 166
click at [95, 208] on img at bounding box center [95, 211] width 23 height 23
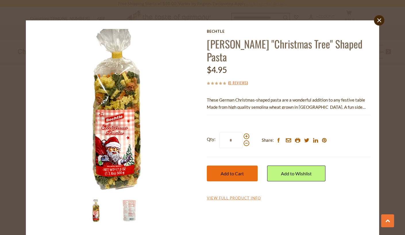
click at [217, 177] on button "Add to Cart" at bounding box center [232, 174] width 51 height 16
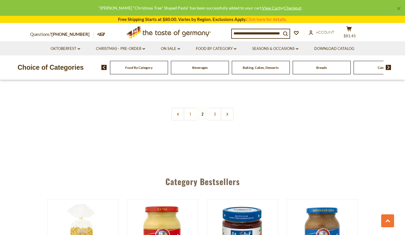
scroll to position [1398, 0]
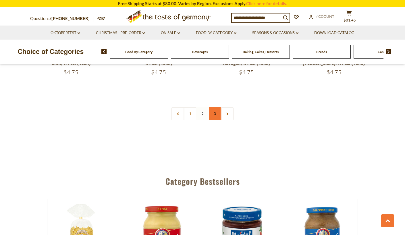
click at [214, 107] on link "3" at bounding box center [214, 113] width 13 height 13
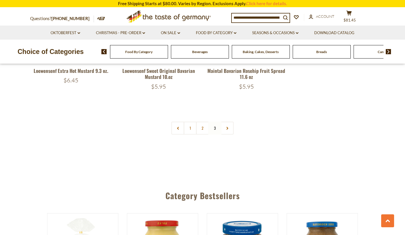
scroll to position [681, 0]
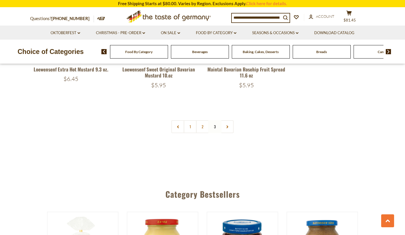
click at [212, 129] on nav "1 2 3" at bounding box center [202, 126] width 62 height 13
click at [213, 128] on nav "1 2 3" at bounding box center [202, 126] width 62 height 13
click at [214, 127] on nav "1 2 3" at bounding box center [202, 126] width 62 height 13
click at [134, 54] on div "Food By Category" at bounding box center [139, 51] width 58 height 13
click at [137, 53] on span "Food By Category" at bounding box center [138, 52] width 27 height 4
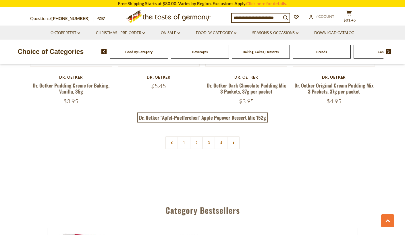
scroll to position [1277, 0]
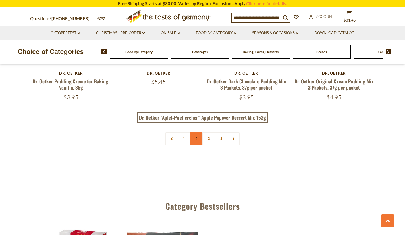
click at [196, 132] on link "2" at bounding box center [196, 138] width 13 height 13
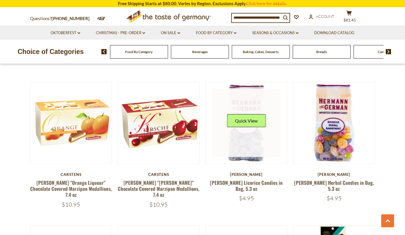
scroll to position [471, 0]
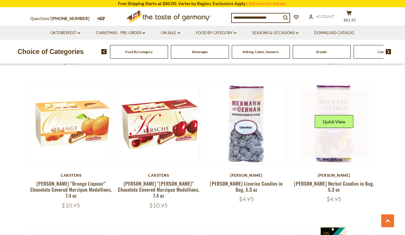
click at [326, 131] on link at bounding box center [334, 124] width 68 height 68
click at [327, 118] on button "Quick View" at bounding box center [333, 121] width 39 height 13
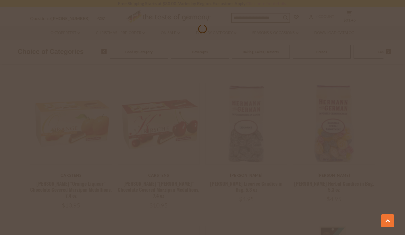
click at [329, 121] on div at bounding box center [202, 117] width 405 height 235
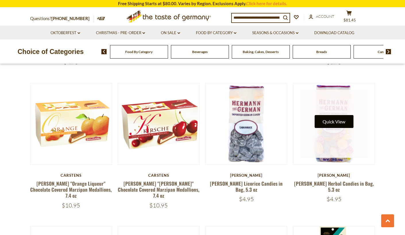
click at [332, 120] on button "Quick View" at bounding box center [333, 121] width 39 height 13
